Goal: Communication & Community: Answer question/provide support

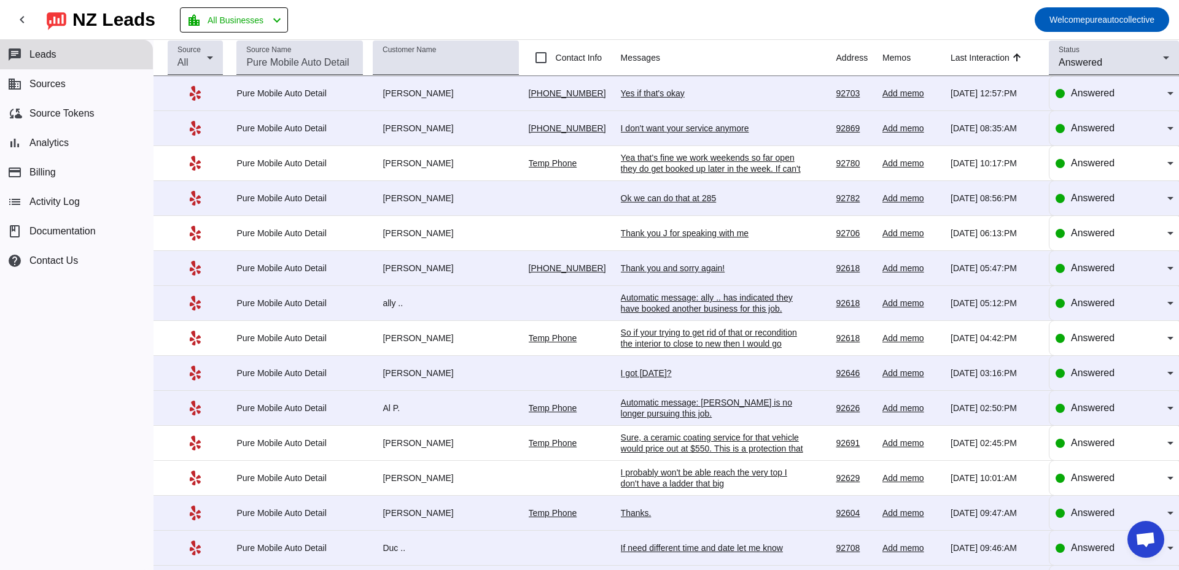
scroll to position [2179, 0]
click at [643, 92] on div "Yes if that's okay" at bounding box center [713, 93] width 184 height 11
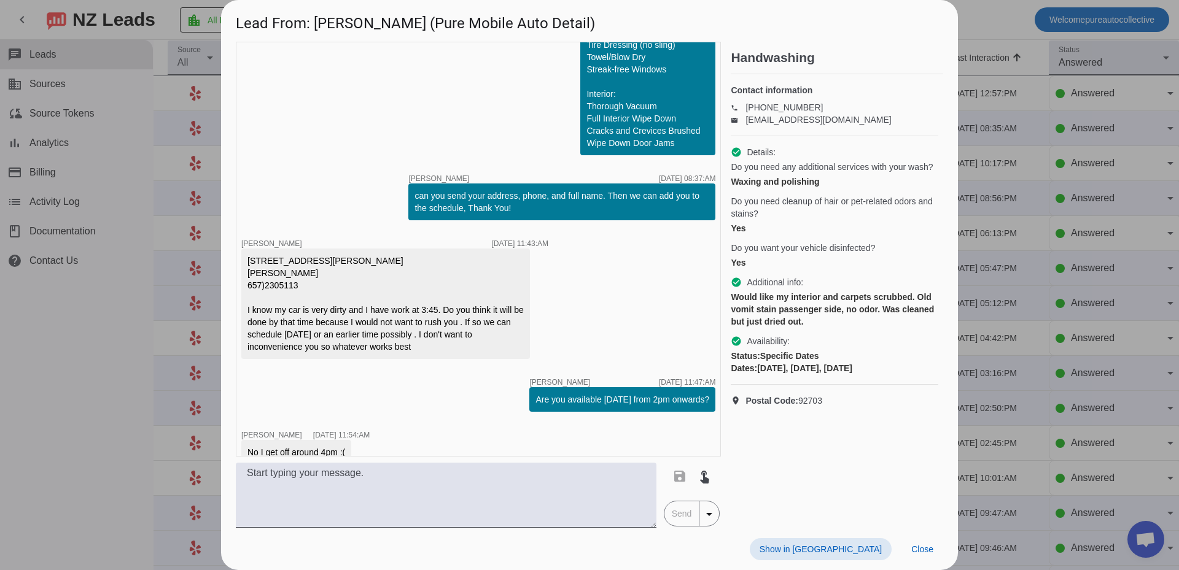
scroll to position [1102, 0]
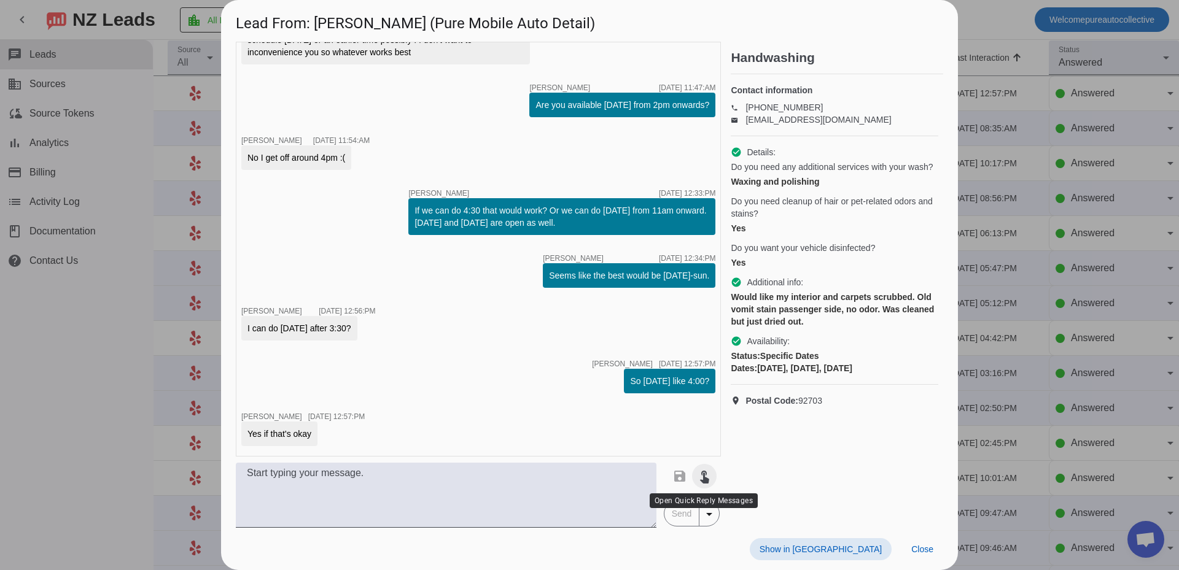
click at [704, 479] on mat-icon "touch_app" at bounding box center [704, 476] width 15 height 15
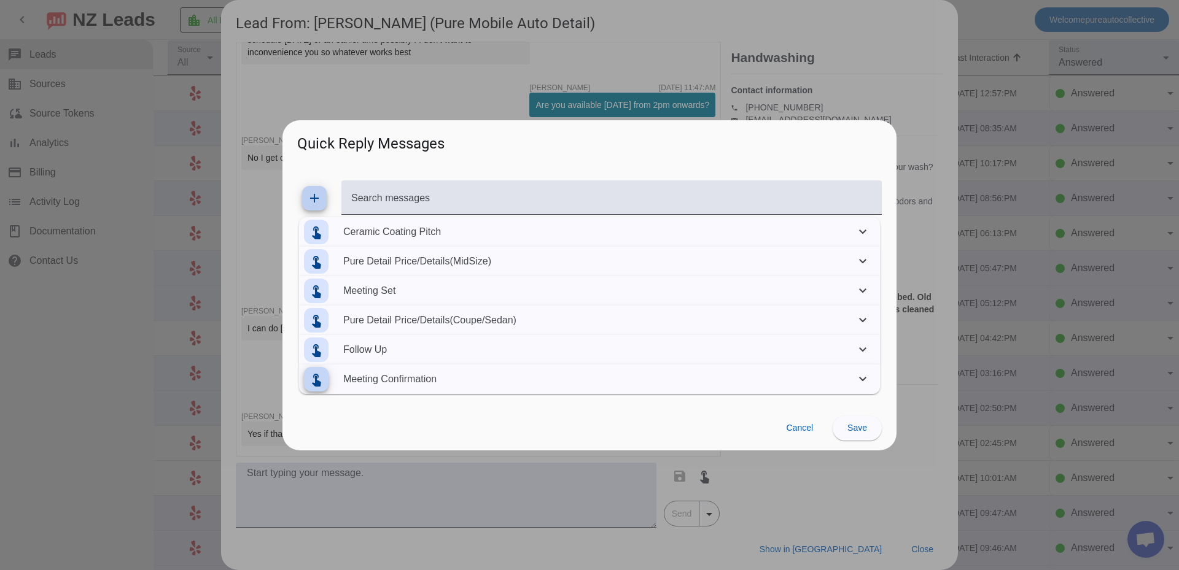
click at [317, 379] on mat-icon "touch_app" at bounding box center [316, 379] width 15 height 15
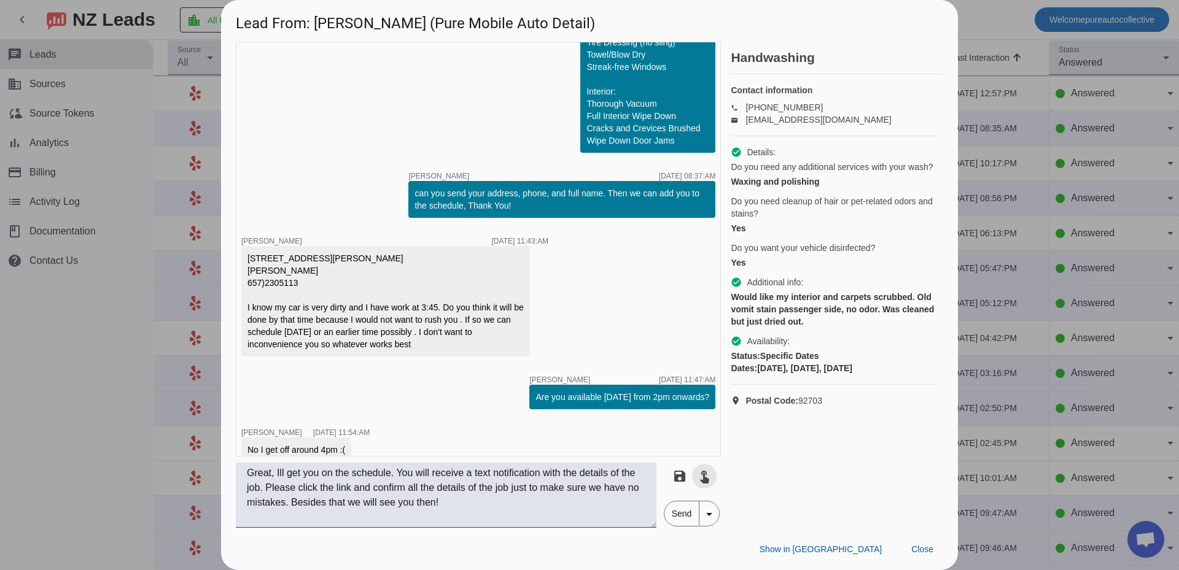
scroll to position [859, 0]
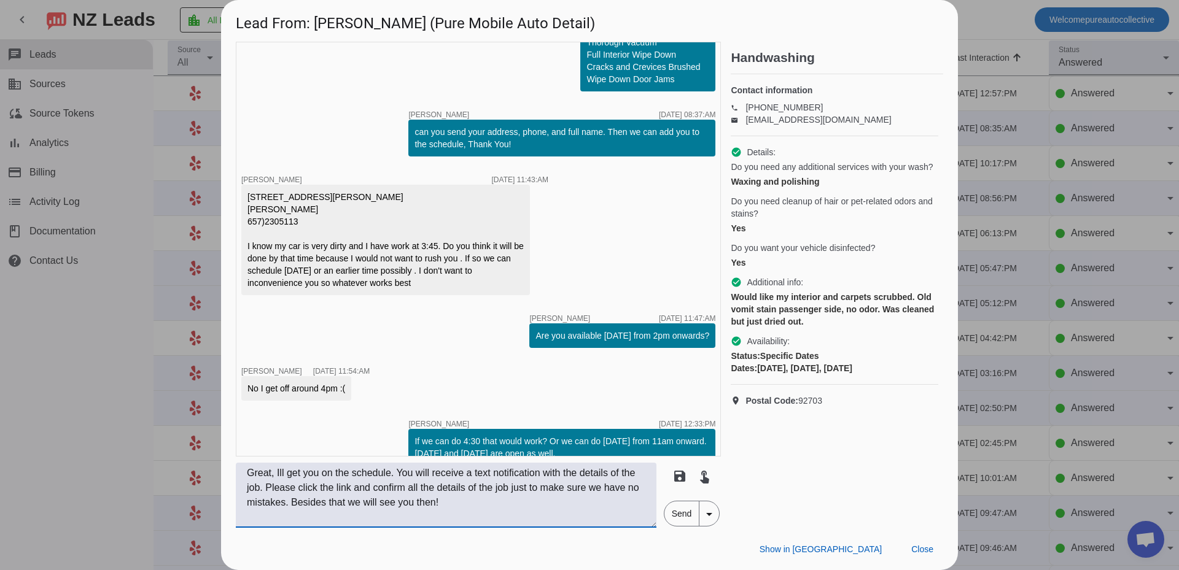
drag, startPoint x: 387, startPoint y: 484, endPoint x: 203, endPoint y: 424, distance: 193.9
click at [203, 426] on div "Lead From: Patricia M. (Pure Mobile Auto Detail) timer close Edwin G. 8/25/2025…" at bounding box center [589, 285] width 1179 height 570
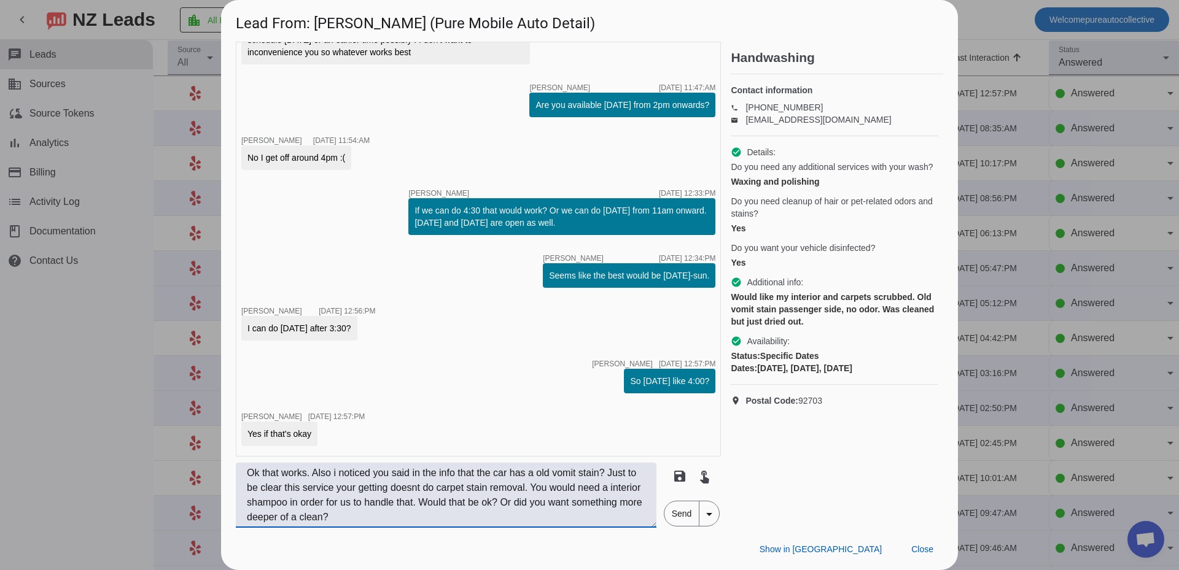
scroll to position [9, 0]
type textarea "Ok that works. Also i noticed you said in the info that the car has a old vomit…"
click at [683, 519] on span "Send" at bounding box center [681, 514] width 35 height 25
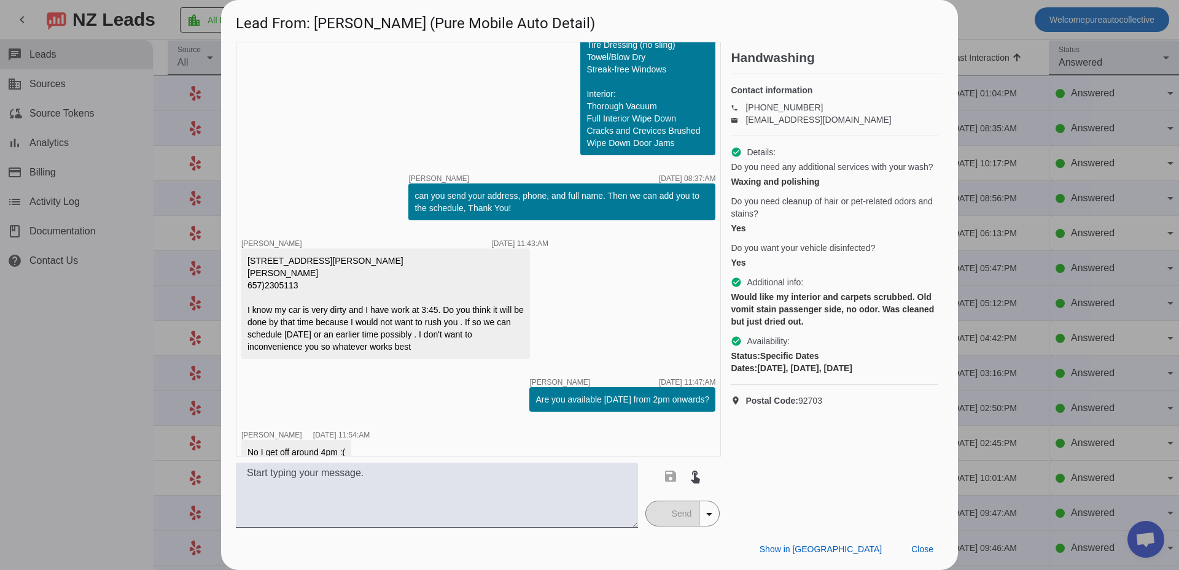
scroll to position [1192, 0]
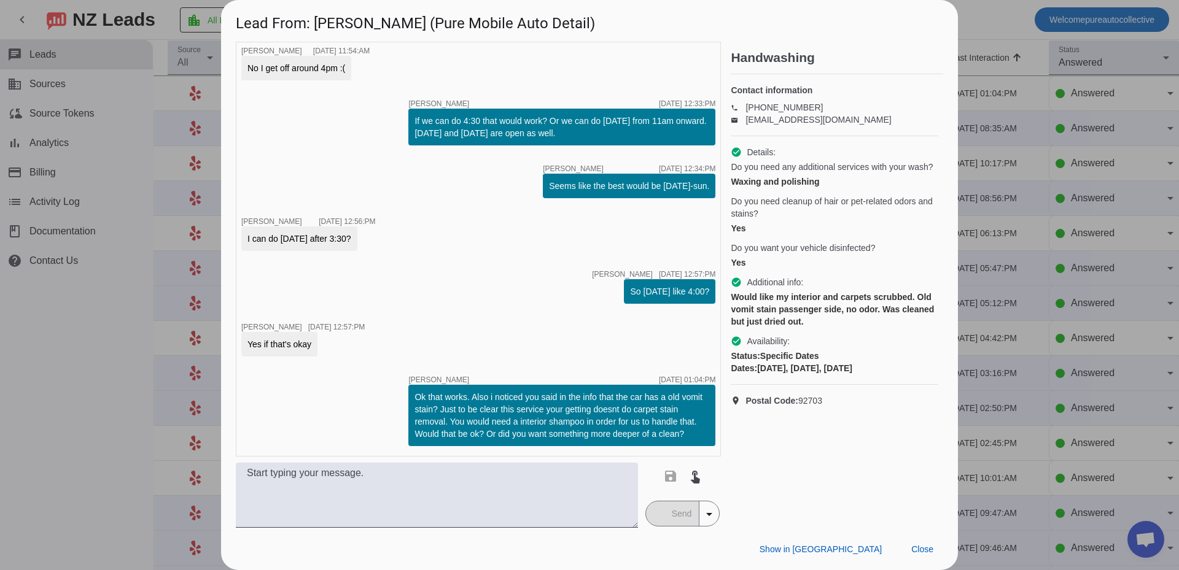
drag, startPoint x: 702, startPoint y: 436, endPoint x: 384, endPoint y: 397, distance: 320.4
click at [384, 397] on div "timer close Edwin G. 8/25/2025, 03:30:PM Hi Patricia, Thanks for contacting Pur…" at bounding box center [478, 249] width 485 height 415
click at [603, 420] on div "Ok that works. Also i noticed you said in the info that the car has a old vomit…" at bounding box center [561, 415] width 295 height 49
drag, startPoint x: 674, startPoint y: 436, endPoint x: 418, endPoint y: 360, distance: 266.9
click at [418, 360] on div "timer close Edwin G. 8/25/2025, 03:30:PM Hi Patricia, Thanks for contacting Pur…" at bounding box center [478, 249] width 485 height 415
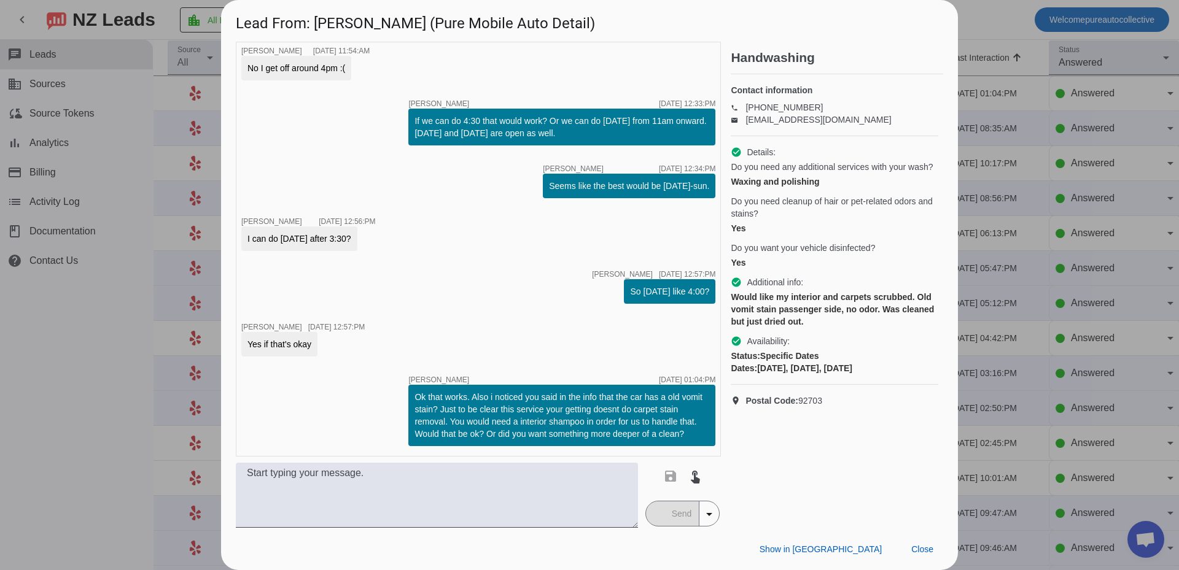
click at [836, 374] on div "Dates: 2025-08-25, 2025-08-28, 2025-09-01" at bounding box center [833, 368] width 207 height 12
drag, startPoint x: 727, startPoint y: 195, endPoint x: 910, endPoint y: 269, distance: 197.1
click at [904, 266] on div "timer close Edwin G. 8/25/2025, 03:30:PM Hi Patricia, Thanks for contacting Pur…" at bounding box center [589, 285] width 707 height 486
click at [852, 328] on div "Would like my interior and carpets scrubbed. Old vomit stain passenger side, no…" at bounding box center [833, 309] width 207 height 37
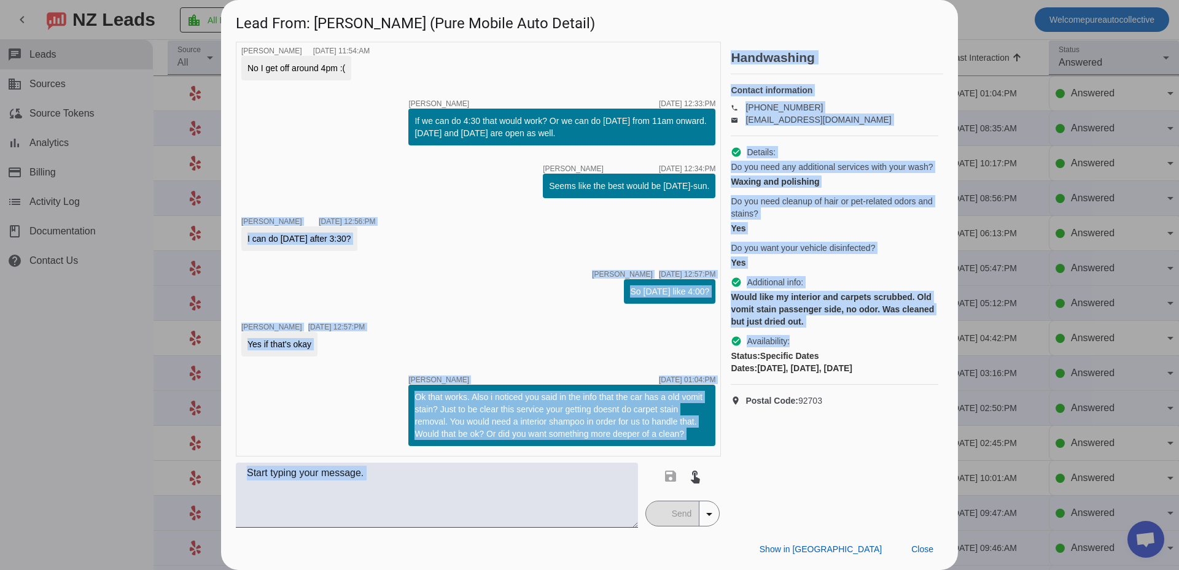
drag, startPoint x: 847, startPoint y: 344, endPoint x: 689, endPoint y: 179, distance: 228.8
click at [690, 189] on div "timer close Edwin G. 8/25/2025, 03:30:PM Hi Patricia, Thanks for contacting Pur…" at bounding box center [589, 285] width 707 height 486
click at [848, 269] on div "Yes" at bounding box center [833, 263] width 207 height 12
click at [836, 309] on div "Would like my interior and carpets scrubbed. Old vomit stain passenger side, no…" at bounding box center [833, 309] width 207 height 37
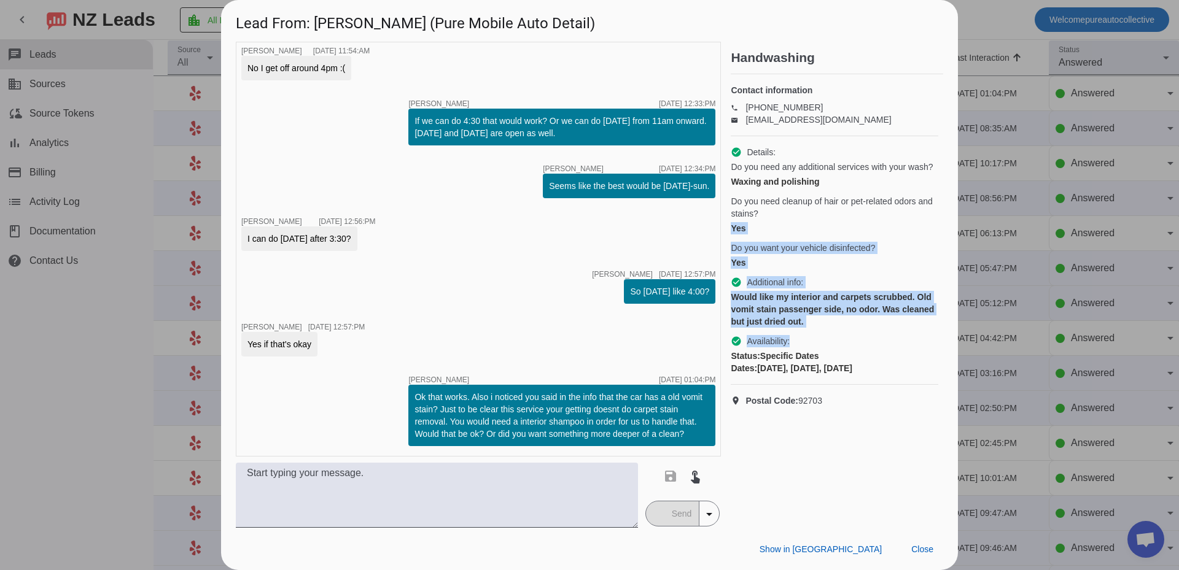
drag, startPoint x: 835, startPoint y: 340, endPoint x: 800, endPoint y: 252, distance: 95.1
click at [764, 228] on div "check_circle Details: Do you need any additional services with your wash? Waxin…" at bounding box center [833, 260] width 207 height 249
click at [858, 328] on div "Would like my interior and carpets scrubbed. Old vomit stain passenger side, no…" at bounding box center [833, 309] width 207 height 37
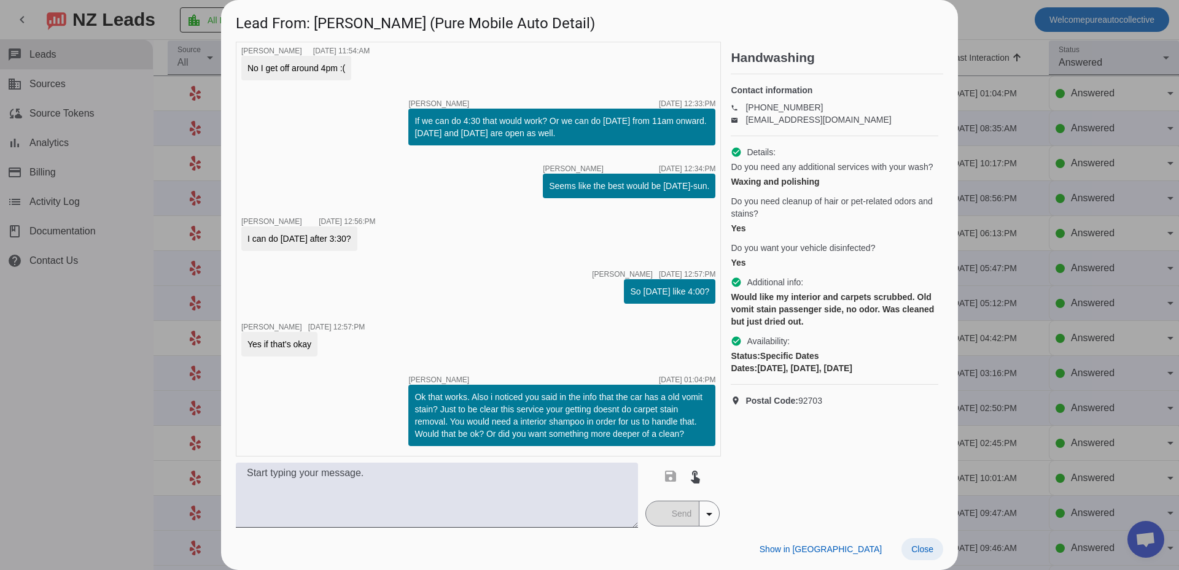
click at [924, 551] on span "Close" at bounding box center [922, 549] width 22 height 10
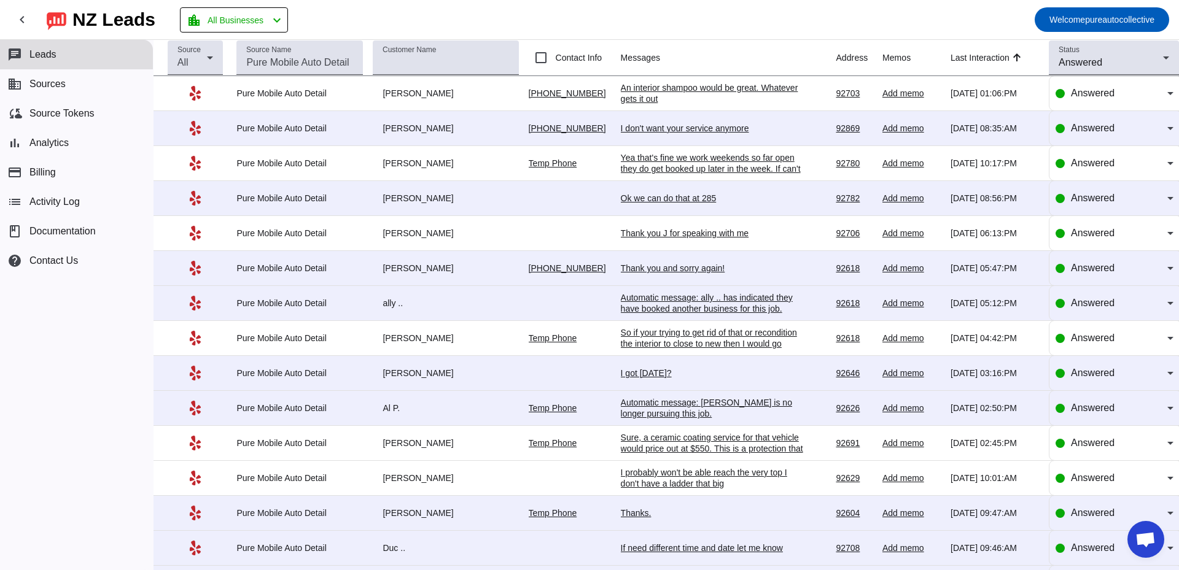
click at [716, 81] on td "An interior shampoo would be great. Whatever gets it out 8/26/2025, 01:06:PM" at bounding box center [728, 93] width 215 height 35
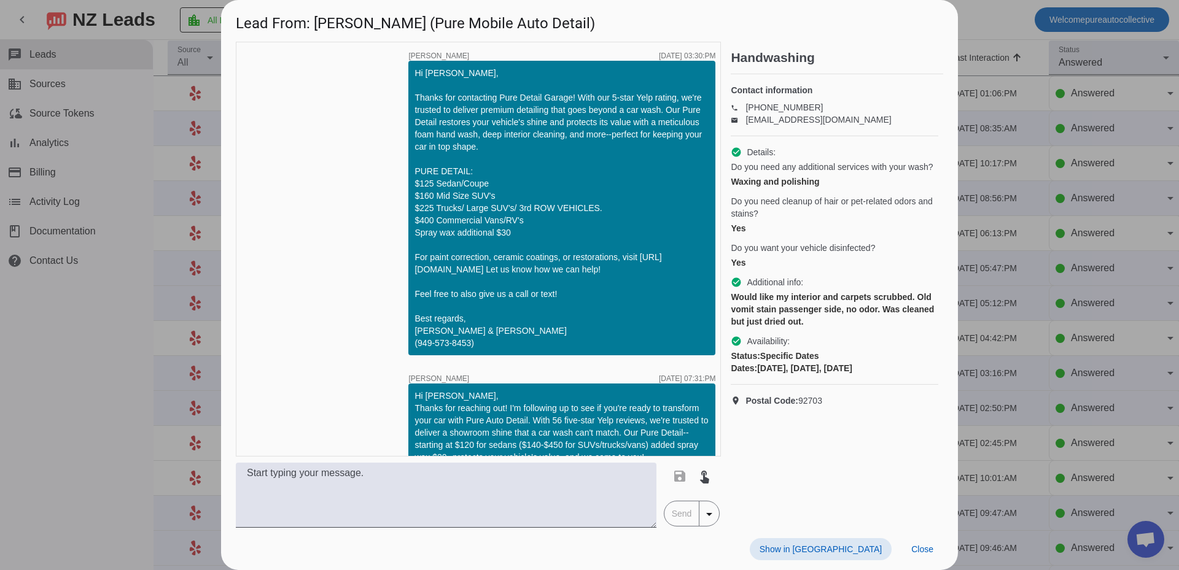
scroll to position [1245, 0]
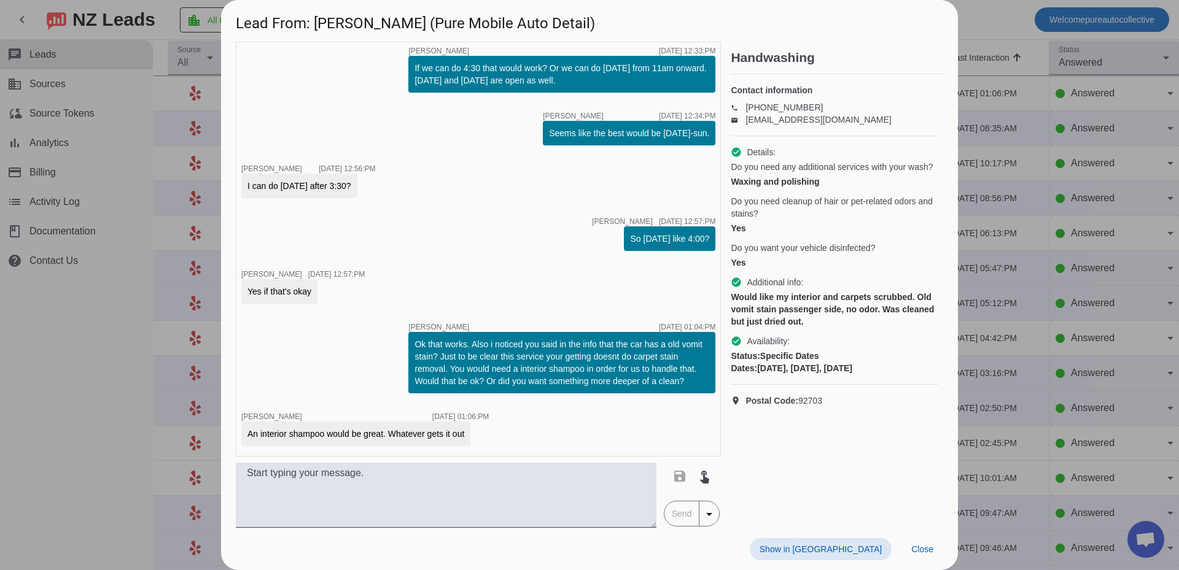
click at [988, 270] on div at bounding box center [589, 285] width 1179 height 570
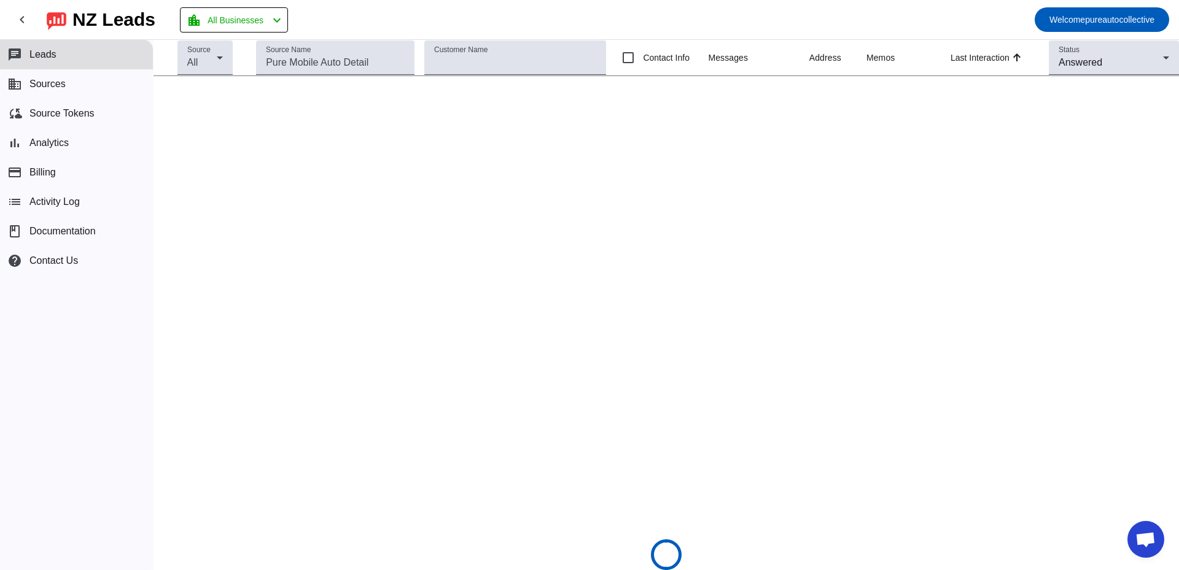
scroll to position [2179, 0]
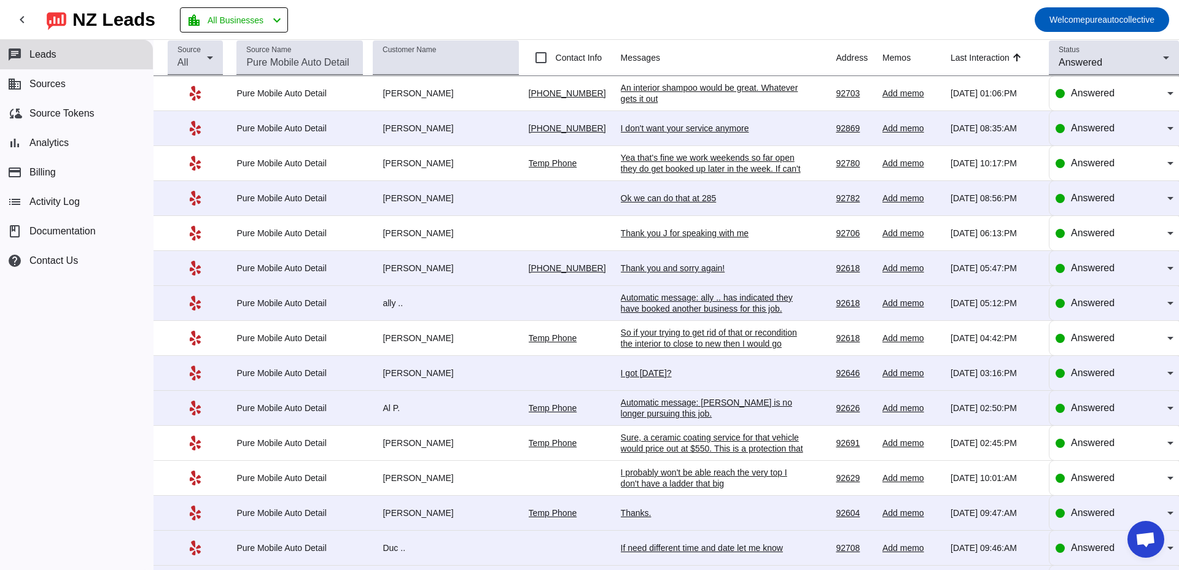
click at [675, 89] on div "An interior shampoo would be great. Whatever gets it out" at bounding box center [713, 93] width 184 height 22
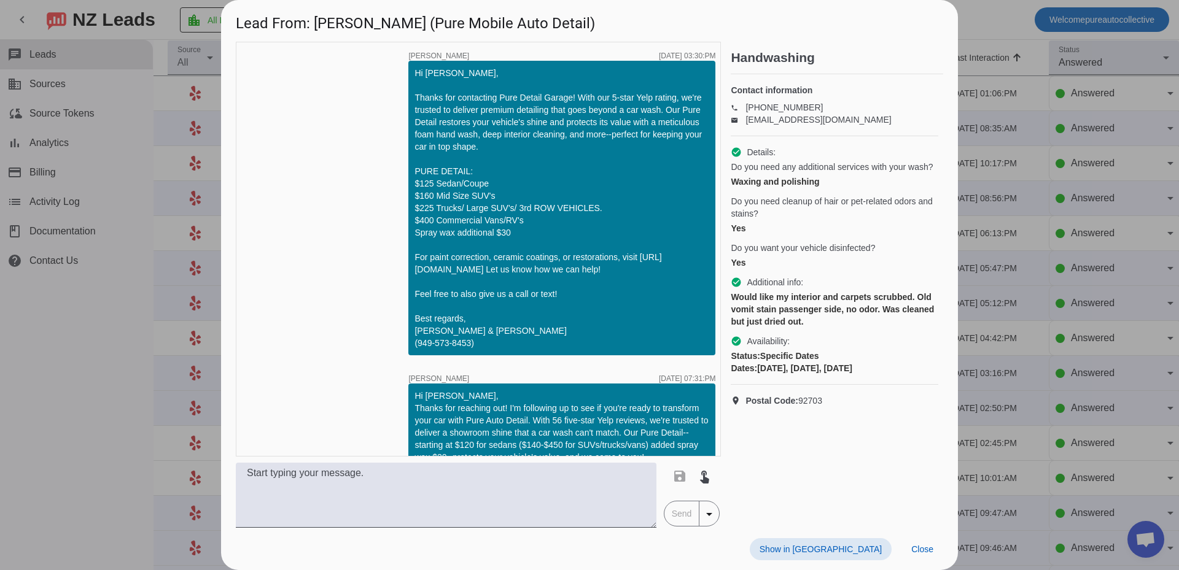
scroll to position [1245, 0]
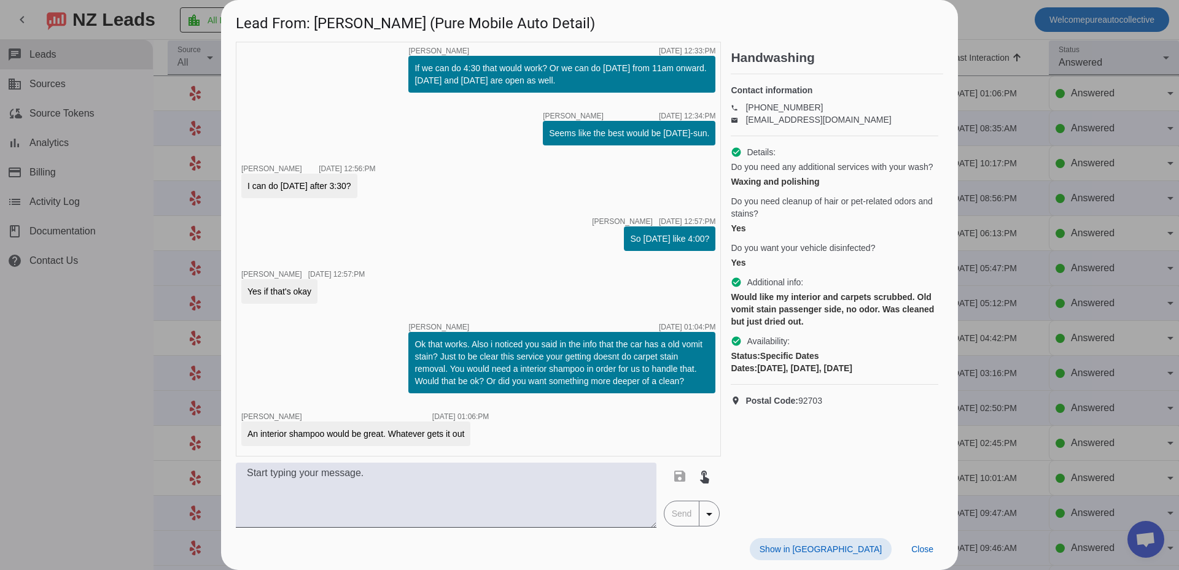
click at [1132, 400] on div at bounding box center [589, 285] width 1179 height 570
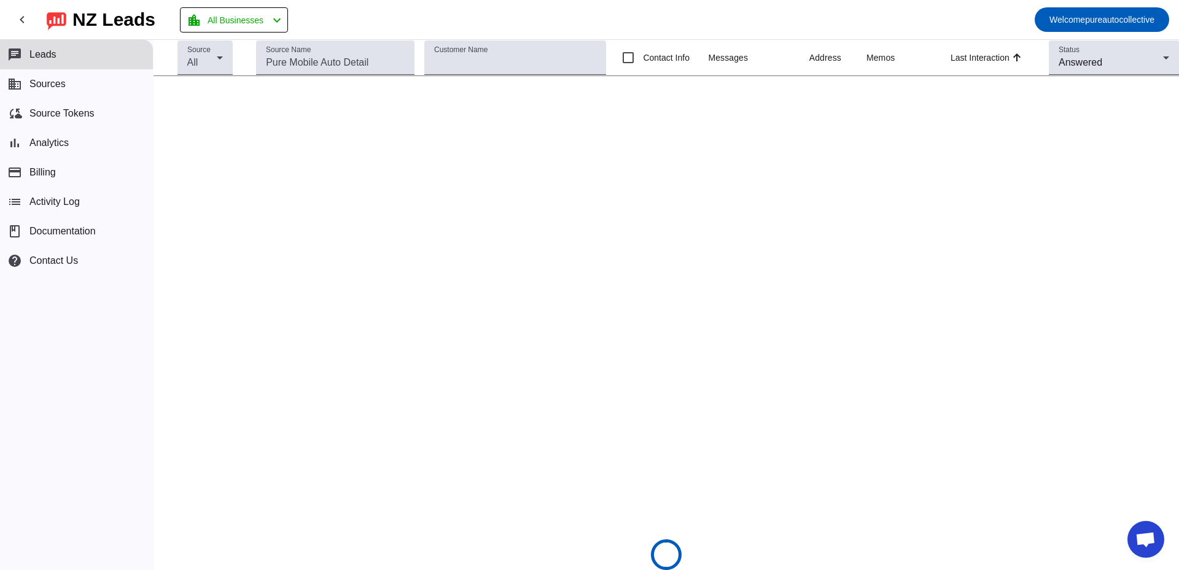
scroll to position [2179, 0]
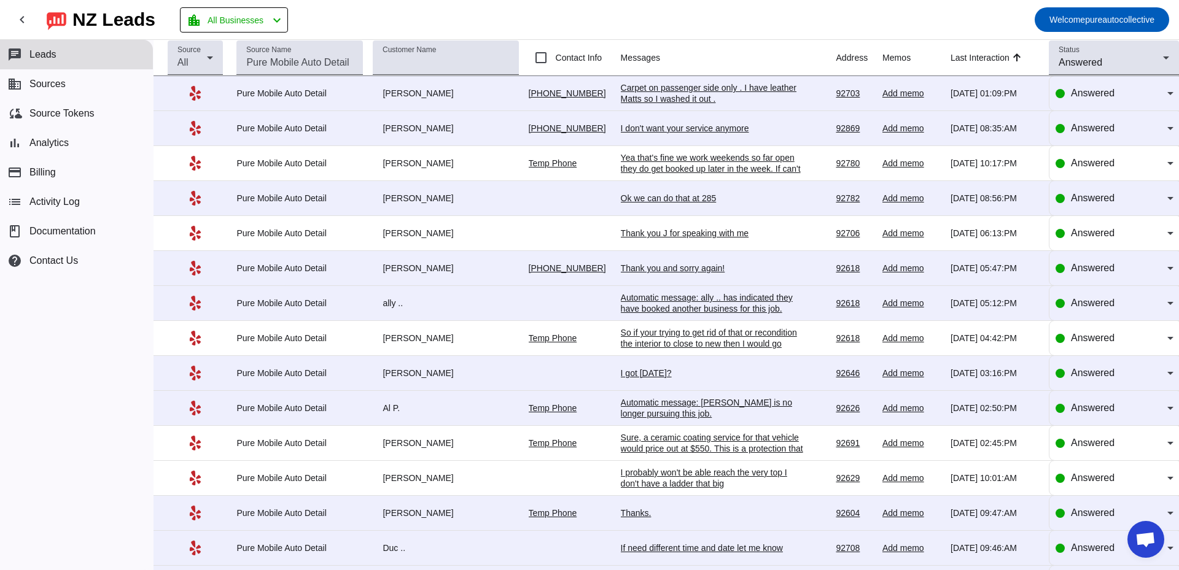
click at [670, 99] on div "Carpet on passenger side only . I have leather Matts so I washed it out ." at bounding box center [713, 93] width 184 height 22
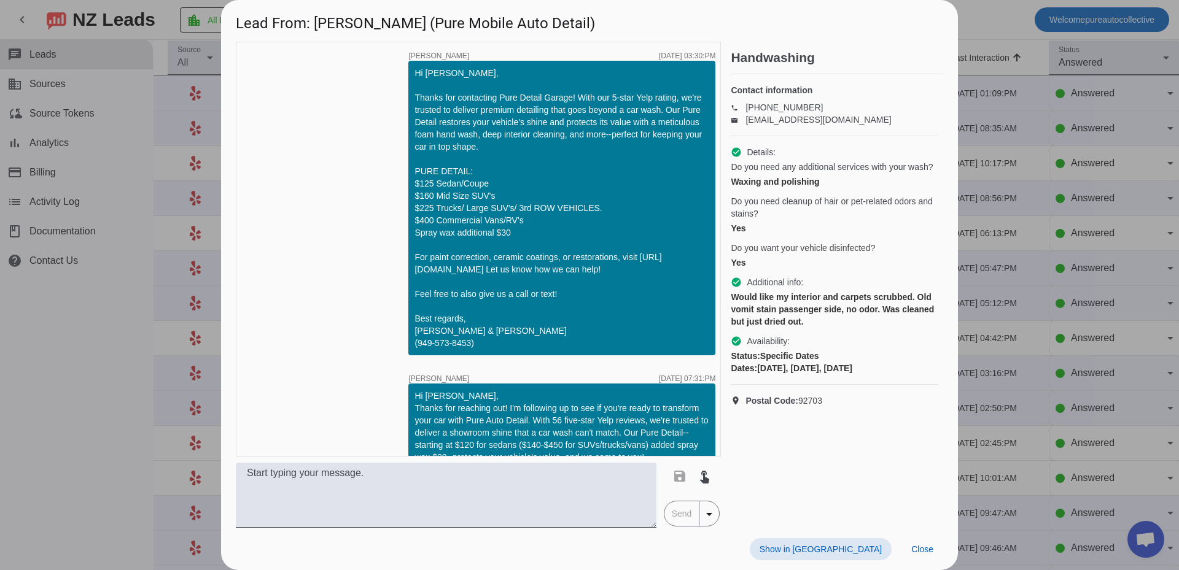
scroll to position [1350, 0]
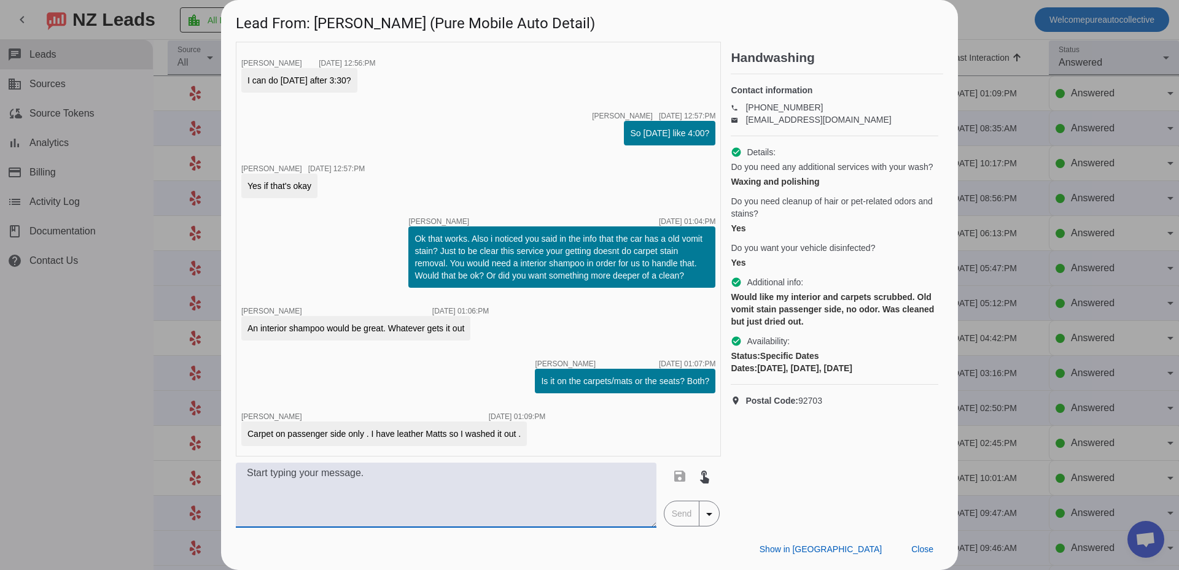
click at [301, 479] on textarea at bounding box center [446, 495] width 420 height 65
click at [412, 483] on textarea at bounding box center [446, 495] width 420 height 65
click at [508, 471] on textarea at bounding box center [446, 495] width 420 height 65
type textarea "$"
type textarea "O"
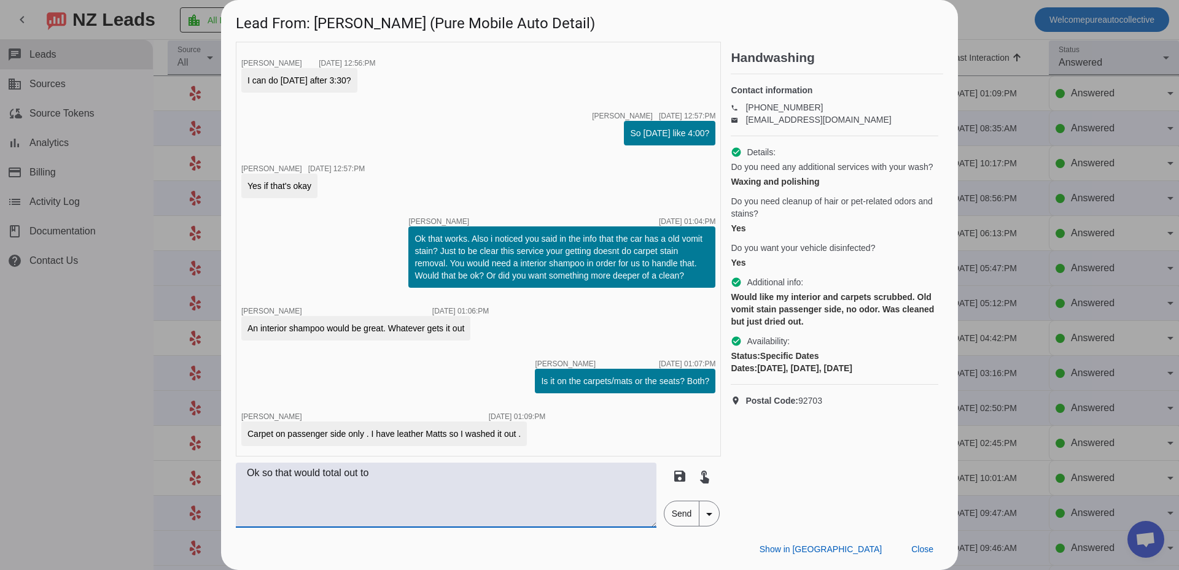
click at [489, 469] on textarea "Ok so that would total out to" at bounding box center [446, 495] width 420 height 65
click at [706, 473] on mat-icon "touch_app" at bounding box center [704, 476] width 15 height 15
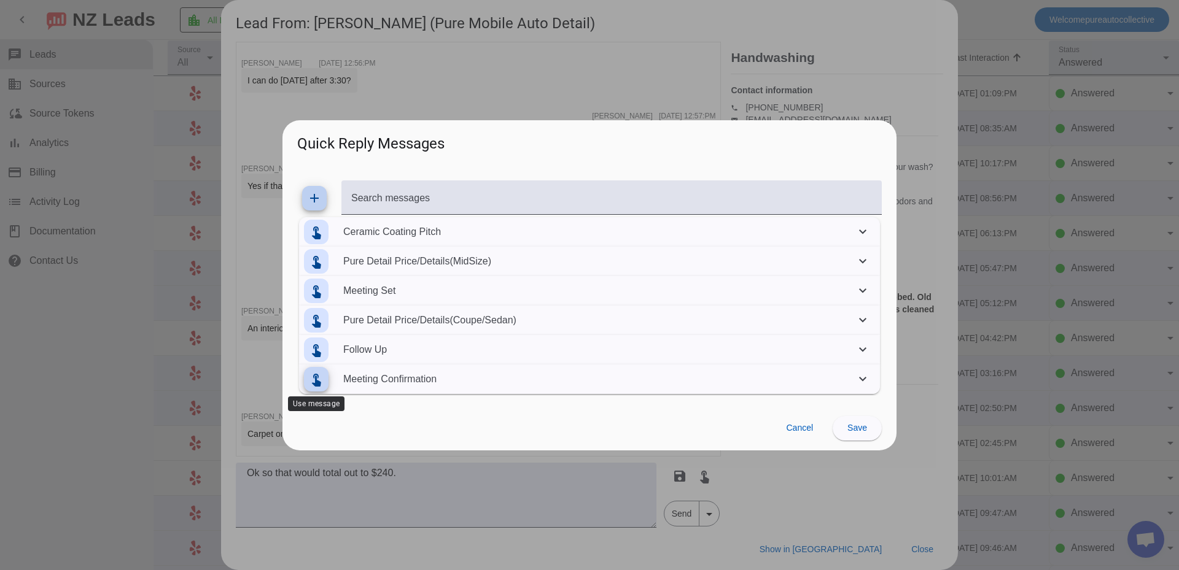
click at [324, 377] on span at bounding box center [315, 379] width 29 height 29
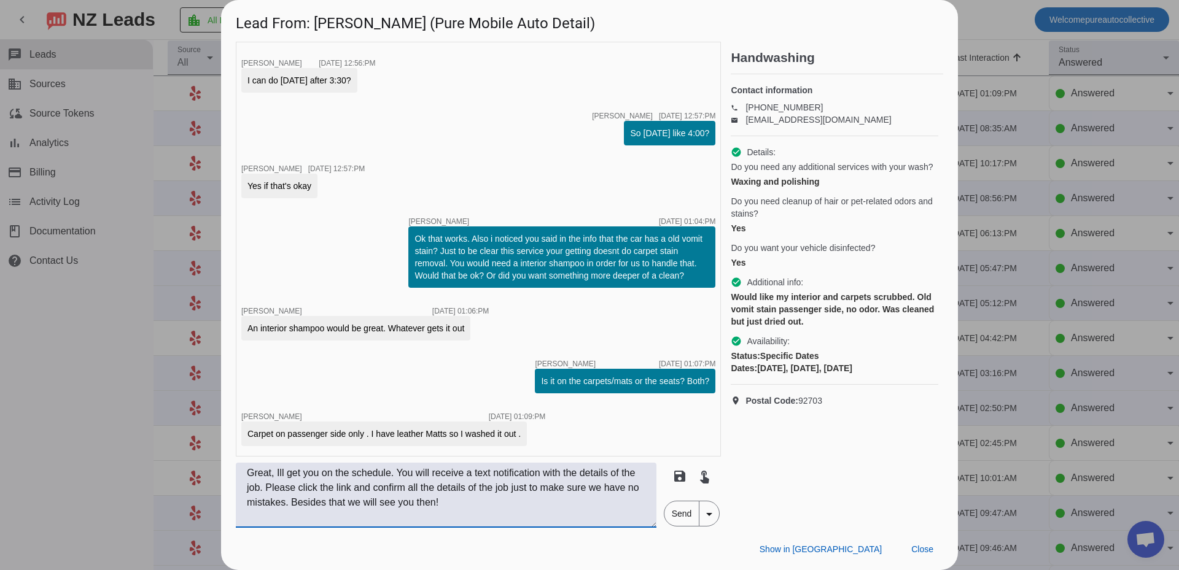
click at [450, 509] on textarea "Great, Ill get you on the schedule. You will receive a text notification with t…" at bounding box center [446, 495] width 420 height 65
drag, startPoint x: 269, startPoint y: 475, endPoint x: 190, endPoint y: 475, distance: 79.8
click at [190, 475] on div "Lead From: Patricia M. (Pure Mobile Auto Detail) timer close Edwin G. 8/25/2025…" at bounding box center [589, 285] width 1179 height 570
click at [597, 505] on textarea "Ok so that will total out to $240, Ill get you on the schedule. You will receiv…" at bounding box center [446, 495] width 420 height 65
type textarea "Ok so that will total out to $240, Ill get you on the schedule. You will receiv…"
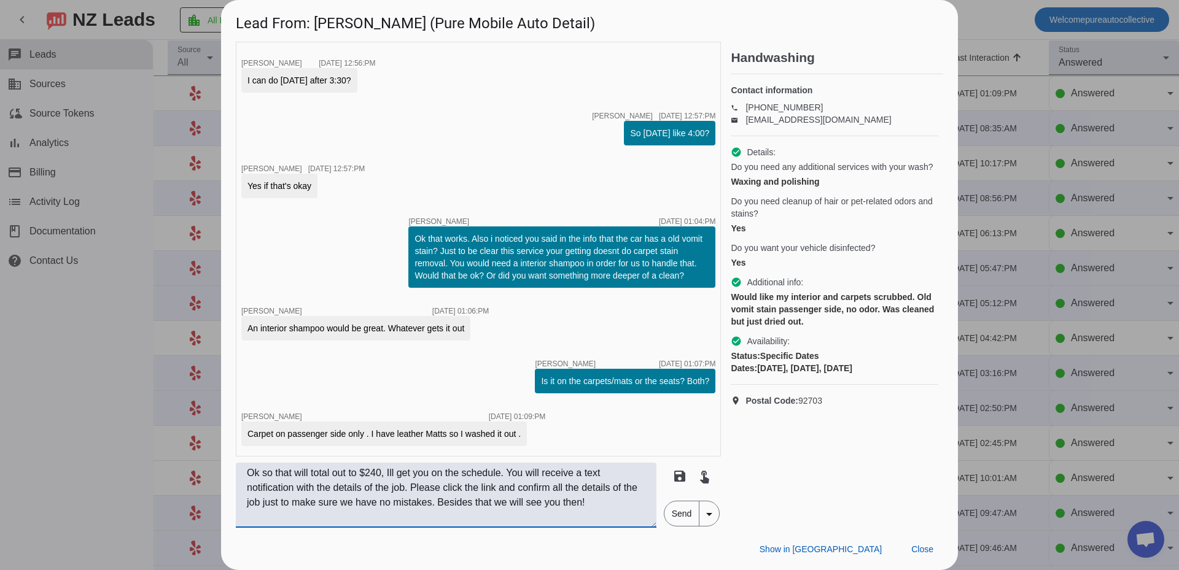
click at [681, 519] on span "Send" at bounding box center [681, 514] width 35 height 25
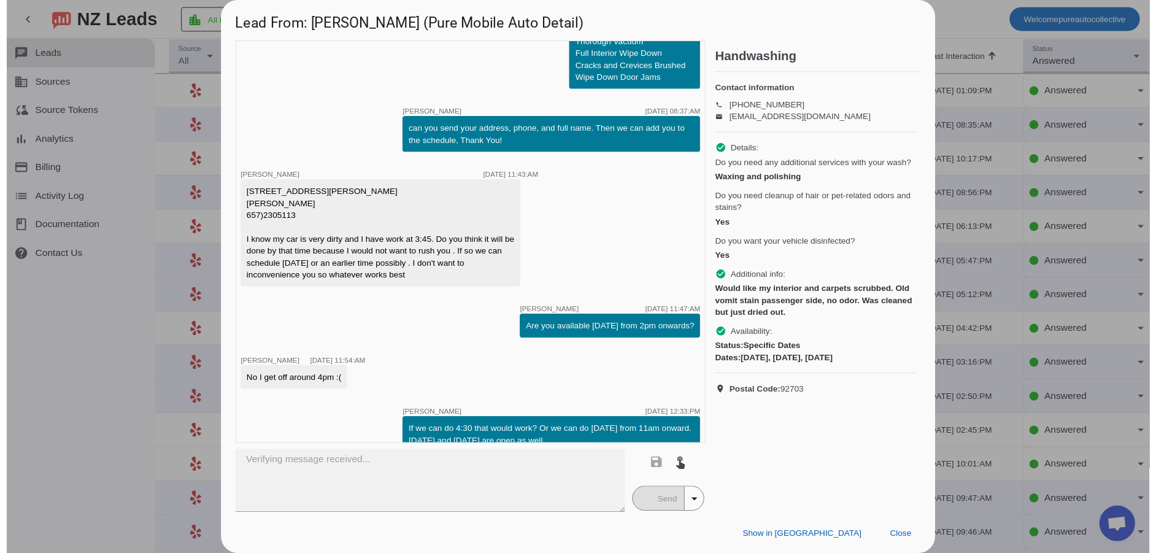
scroll to position [1440, 0]
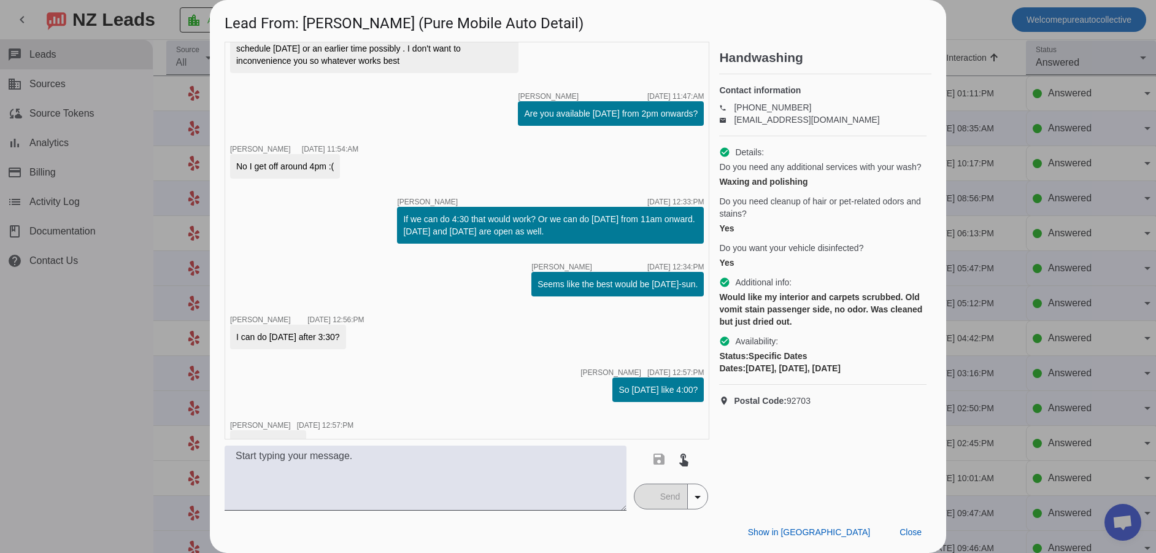
drag, startPoint x: 459, startPoint y: 167, endPoint x: 458, endPoint y: 120, distance: 47.3
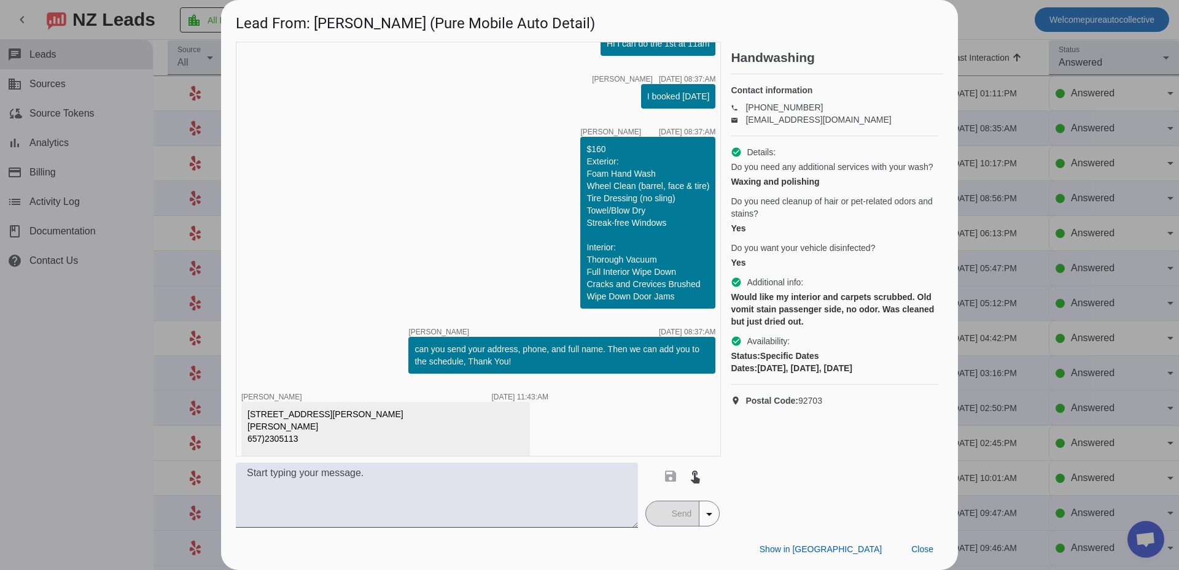
scroll to position [765, 0]
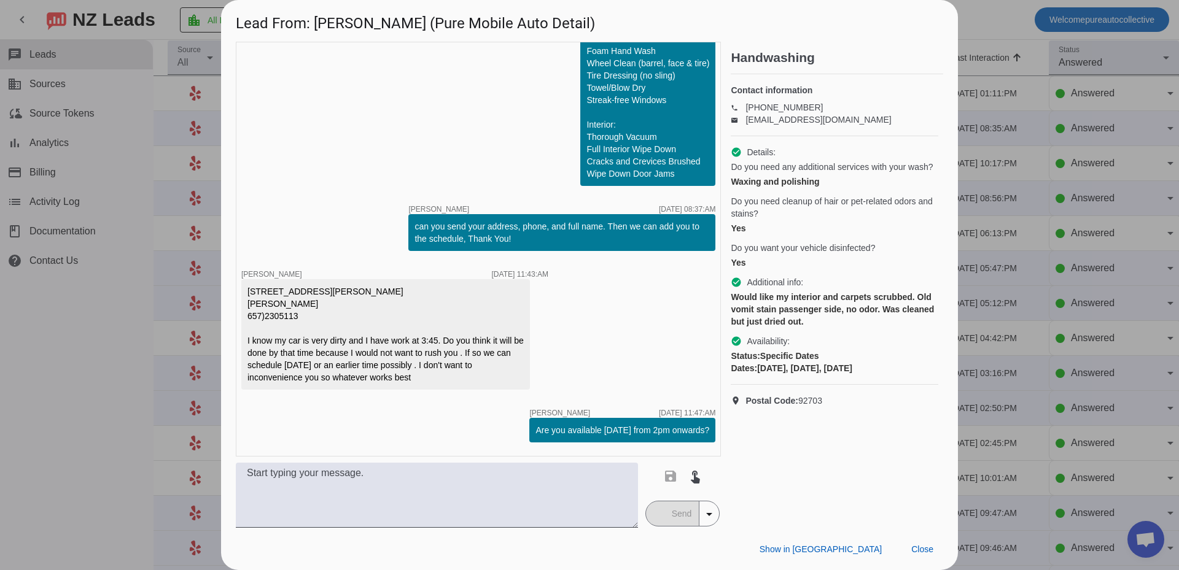
click at [357, 238] on div "timer close Edwin G. 8/25/2025, 03:30:PM Hi Patricia, Thanks for contacting Pur…" at bounding box center [478, 249] width 485 height 415
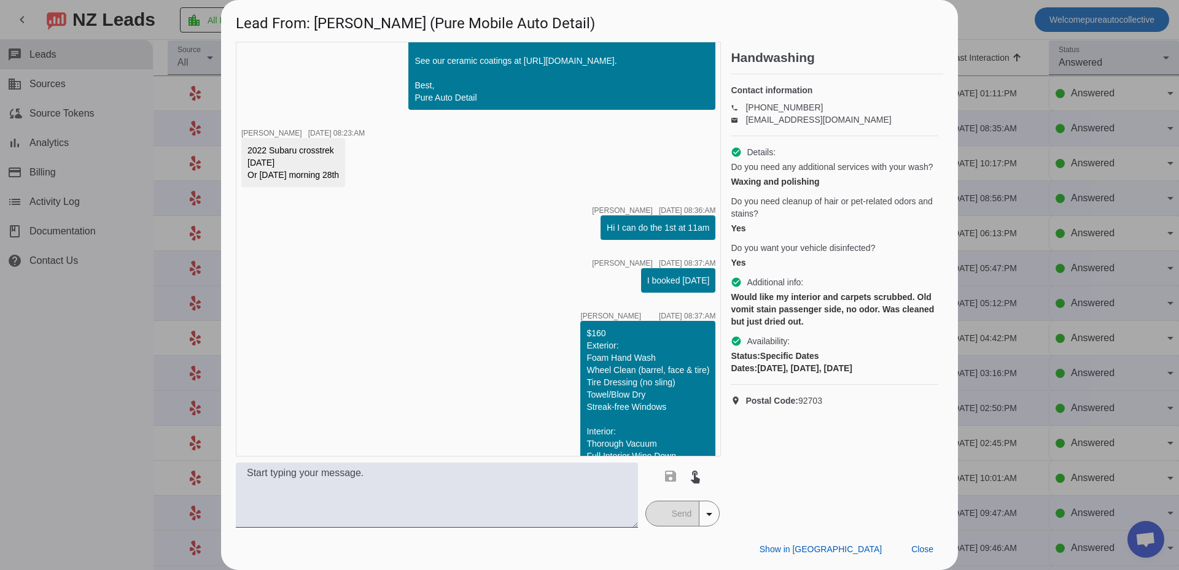
scroll to position [212, 0]
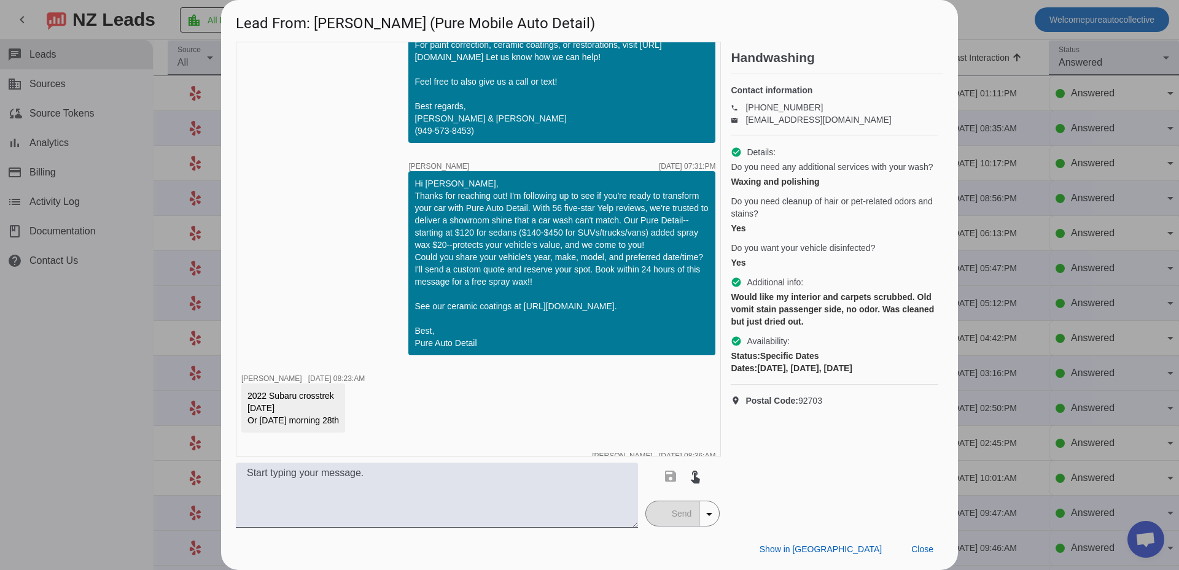
click at [300, 392] on div "2022 Subaru crosstrek [DATE] Or [DATE] morning 28th" at bounding box center [292, 408] width 91 height 37
copy div "2022 Subaru crosstrek"
drag, startPoint x: 917, startPoint y: 545, endPoint x: 866, endPoint y: 408, distance: 146.1
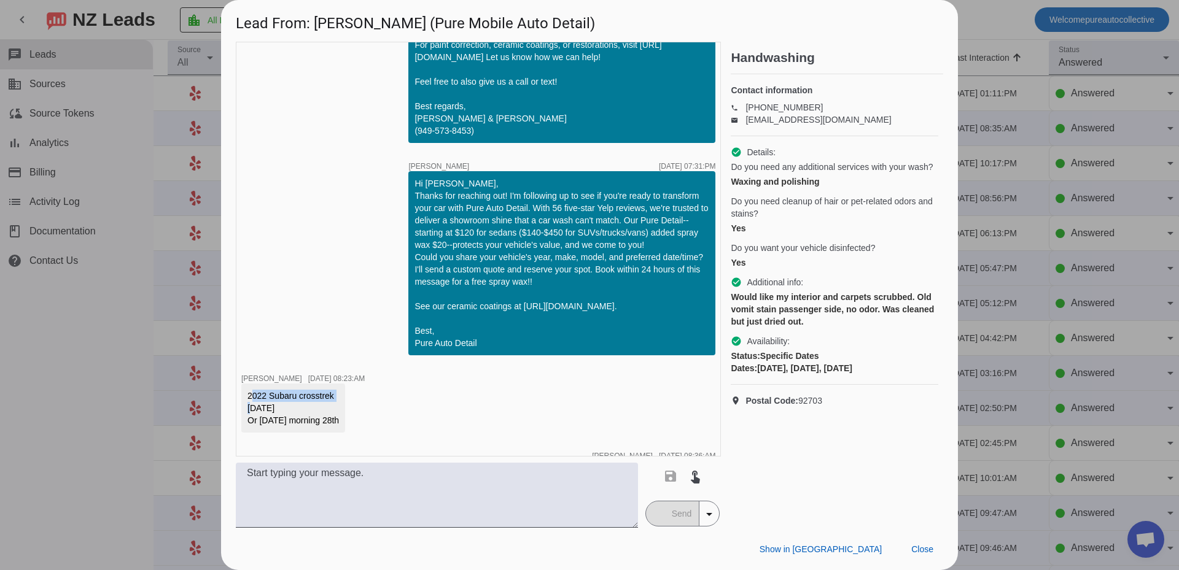
click at [917, 545] on span "Close" at bounding box center [922, 549] width 22 height 10
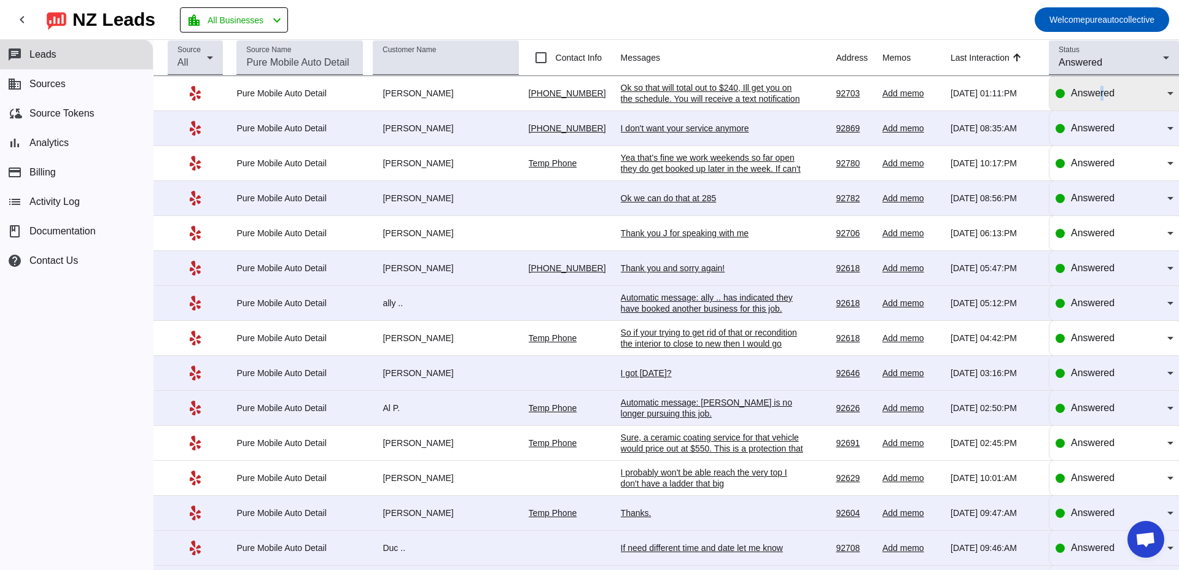
click at [1093, 97] on span "Answered" at bounding box center [1093, 93] width 44 height 10
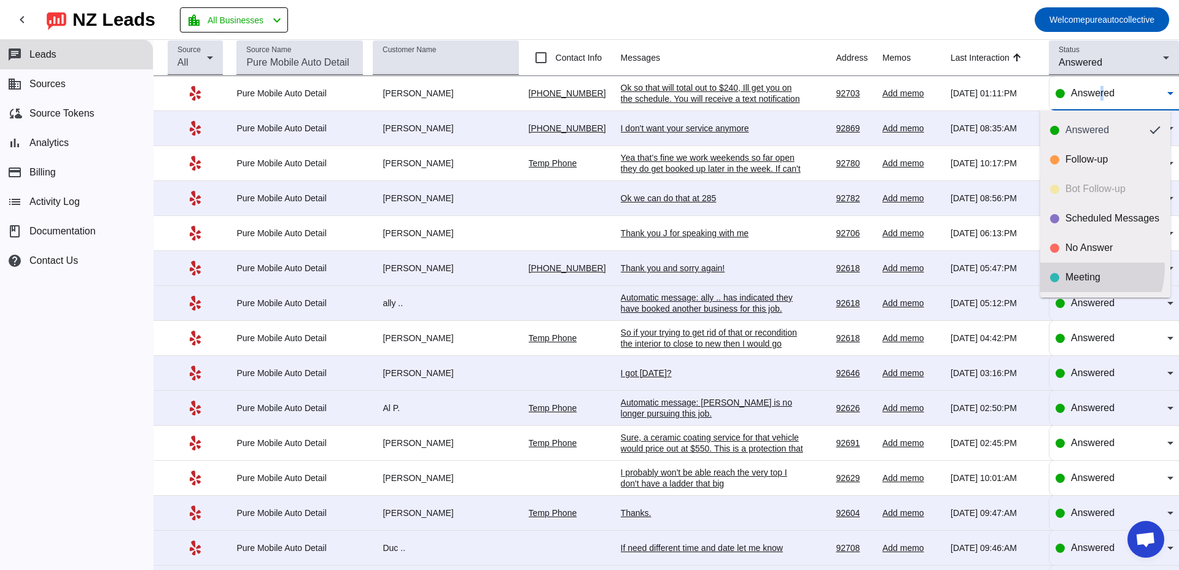
drag, startPoint x: 1077, startPoint y: 268, endPoint x: 922, endPoint y: 191, distance: 172.7
click at [1077, 268] on mat-option "Meeting" at bounding box center [1105, 277] width 130 height 29
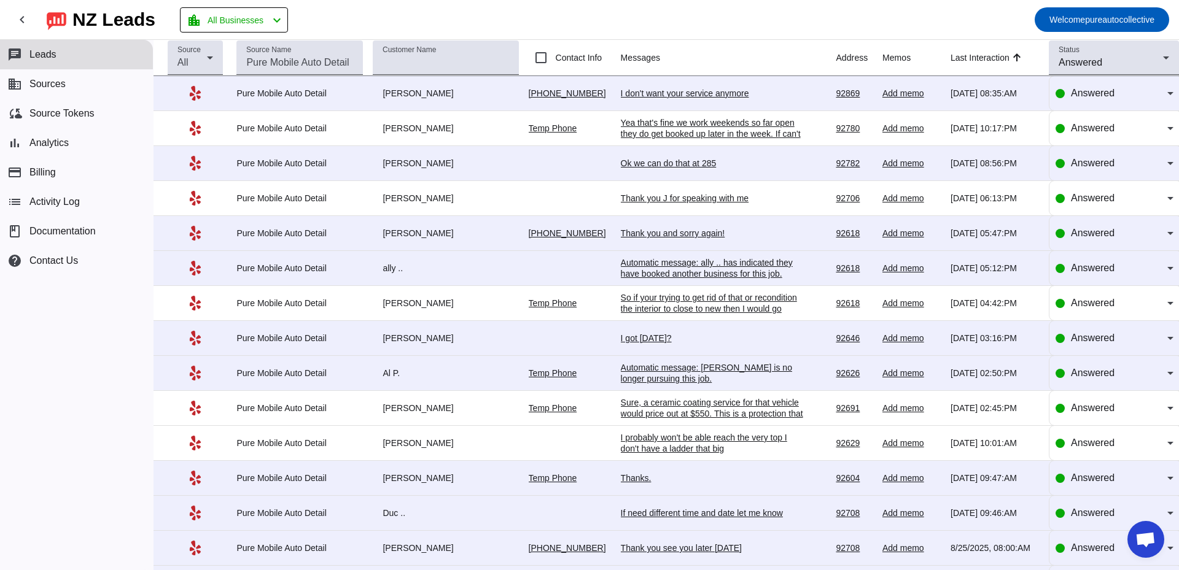
click at [675, 133] on div "Yea that's fine we work weekends so far open they do get booked up later in the…" at bounding box center [713, 144] width 184 height 55
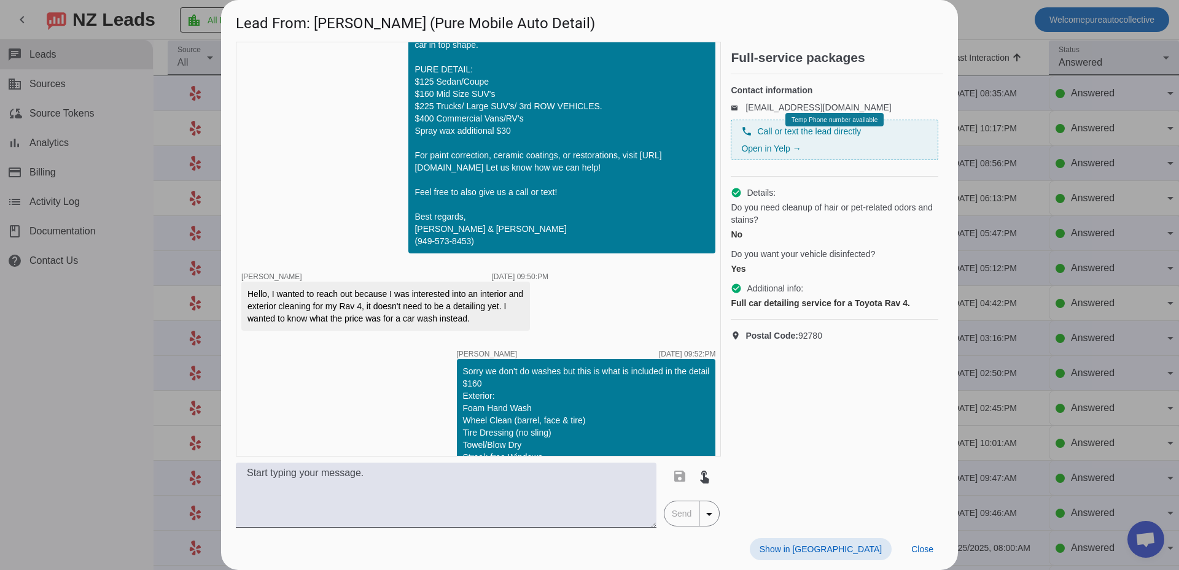
scroll to position [0, 0]
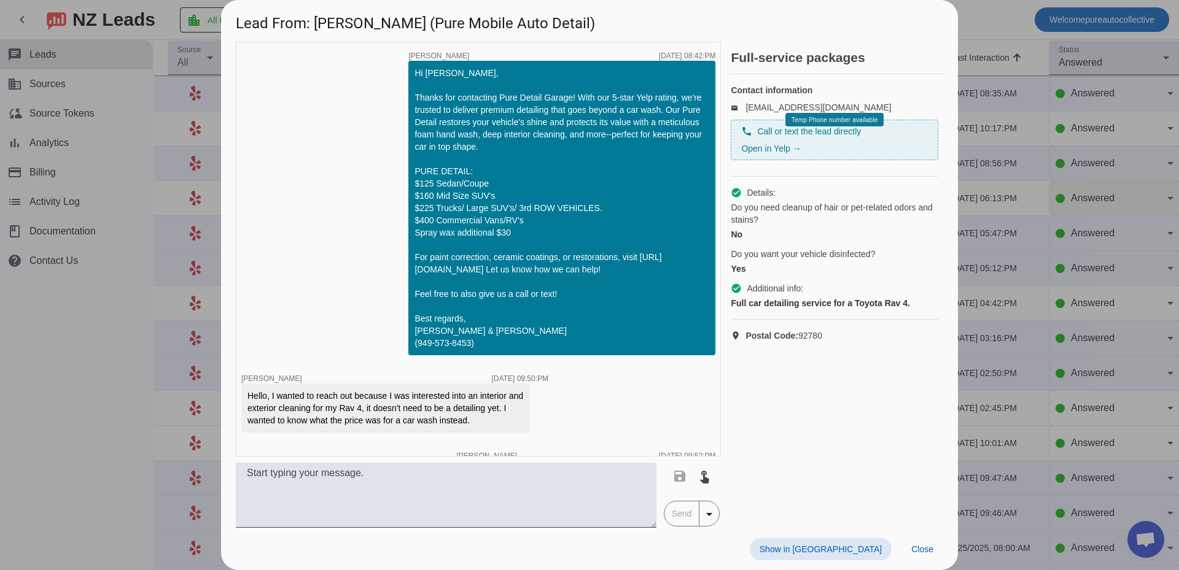
click at [1047, 212] on div at bounding box center [589, 285] width 1179 height 570
